Goal: Navigation & Orientation: Find specific page/section

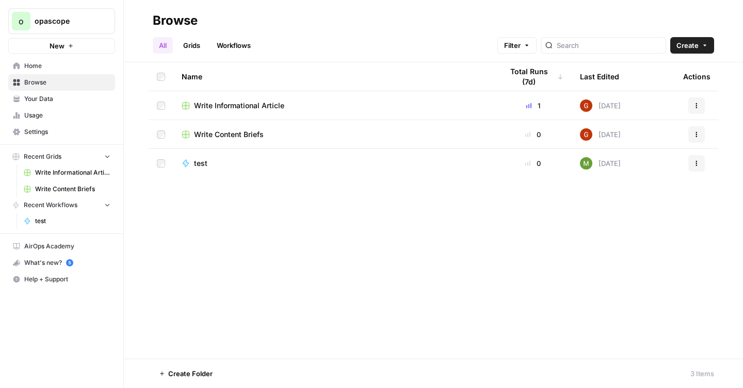
click at [63, 95] on span "Your Data" at bounding box center [67, 98] width 86 height 9
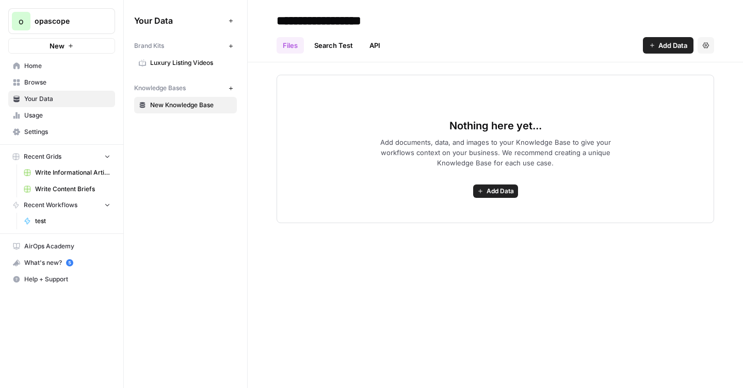
click at [232, 48] on button "New" at bounding box center [230, 46] width 12 height 12
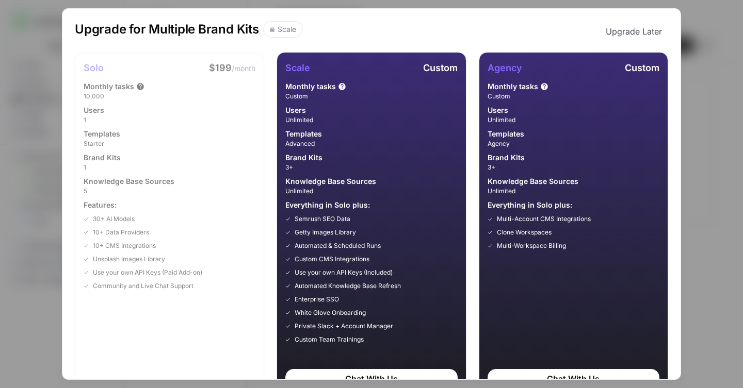
click at [628, 31] on button "Upgrade Later" at bounding box center [633, 31] width 69 height 21
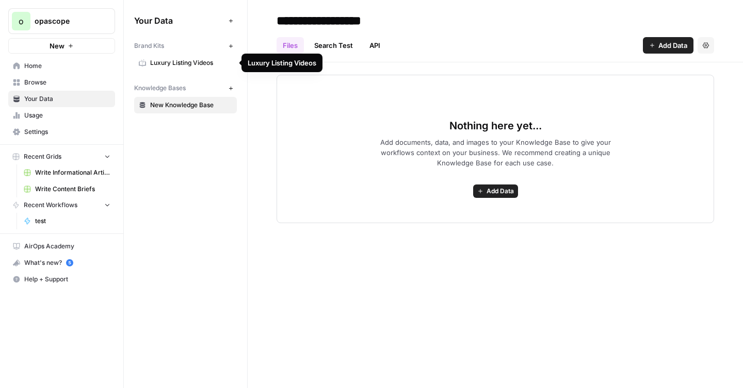
click at [197, 65] on span "Luxury Listing Videos" at bounding box center [191, 62] width 82 height 9
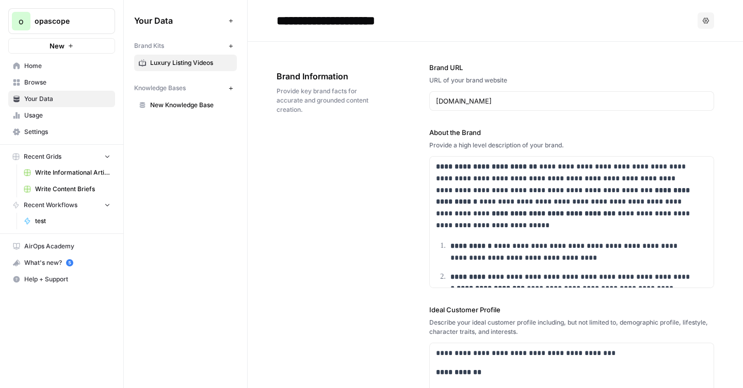
click at [72, 23] on span "opascope" at bounding box center [66, 21] width 62 height 10
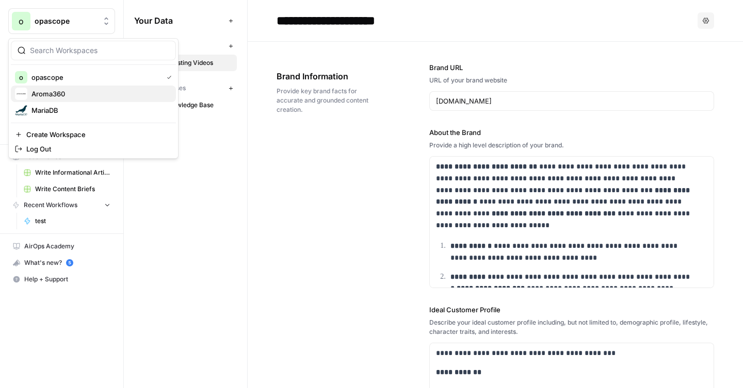
click at [60, 89] on span "Aroma360" at bounding box center [99, 94] width 136 height 10
